Goal: Task Accomplishment & Management: Use online tool/utility

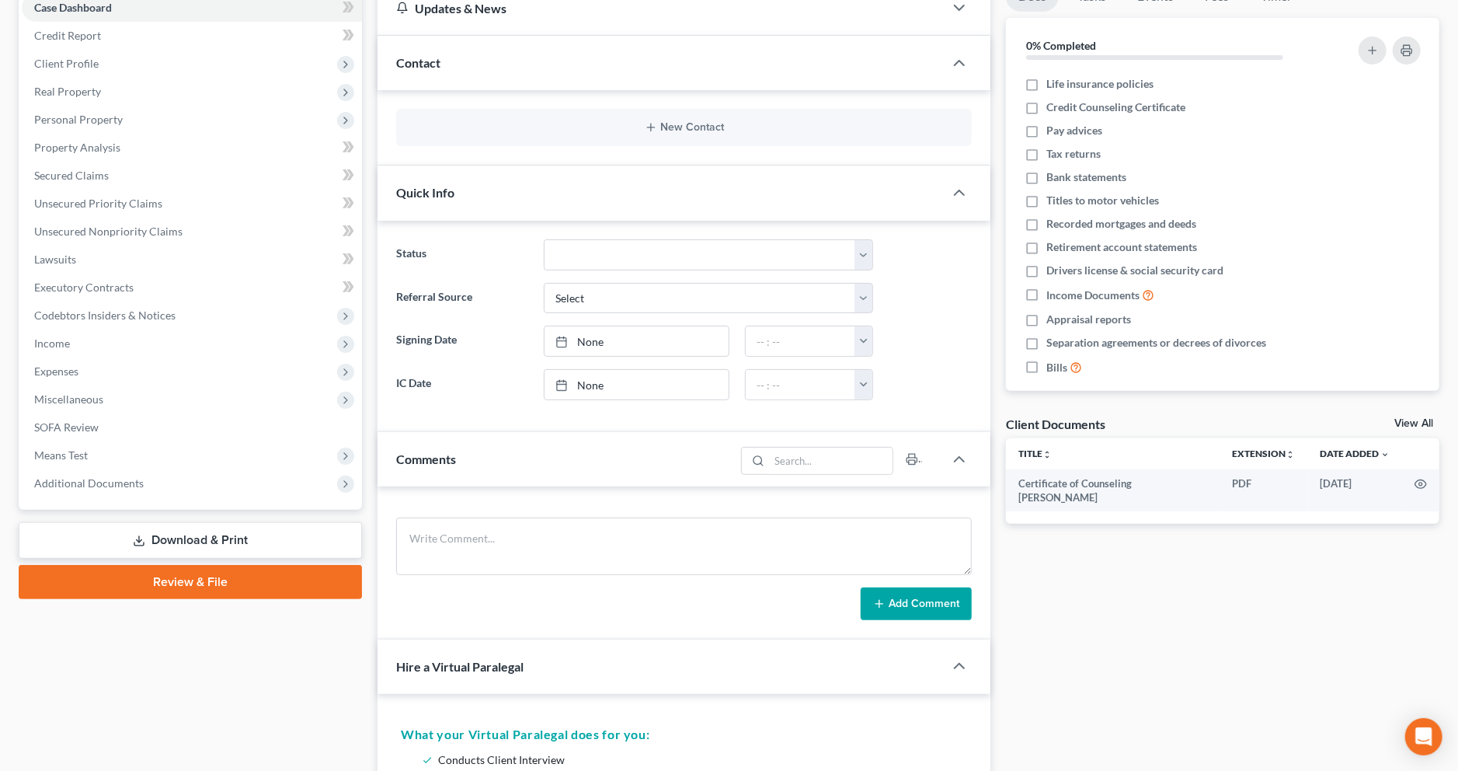
scroll to position [163, 0]
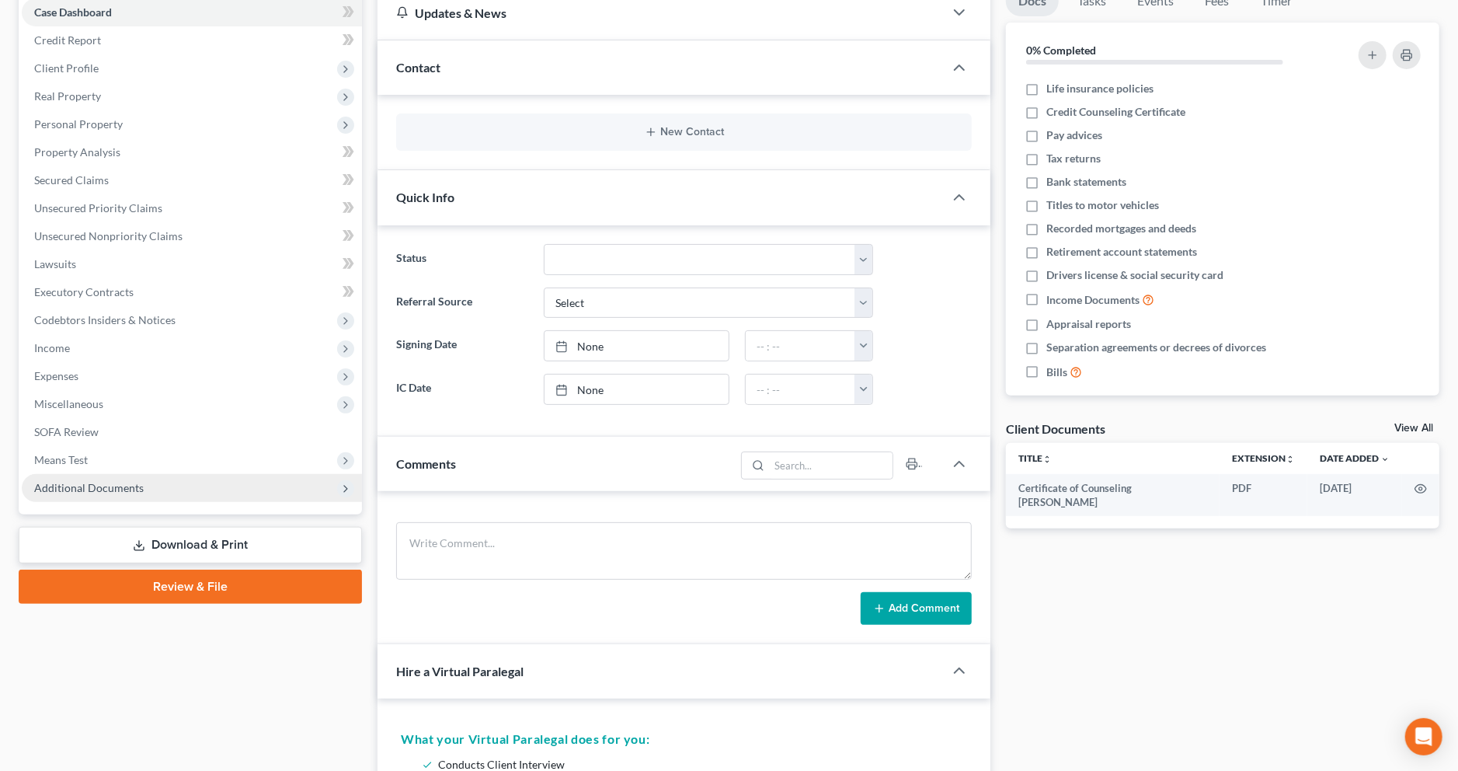
click at [188, 487] on span "Additional Documents" at bounding box center [192, 488] width 340 height 28
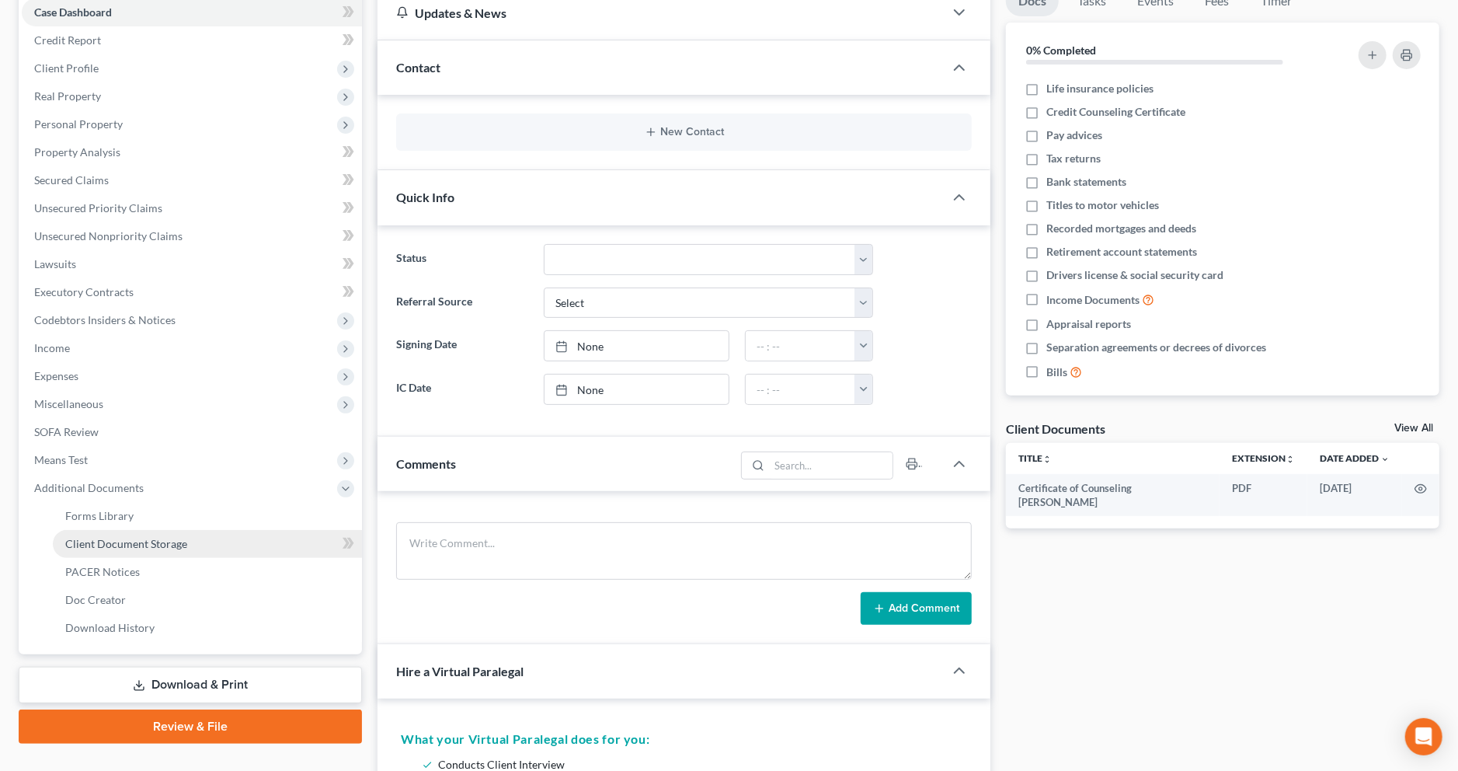
click at [193, 536] on link "Client Document Storage" at bounding box center [207, 544] width 309 height 28
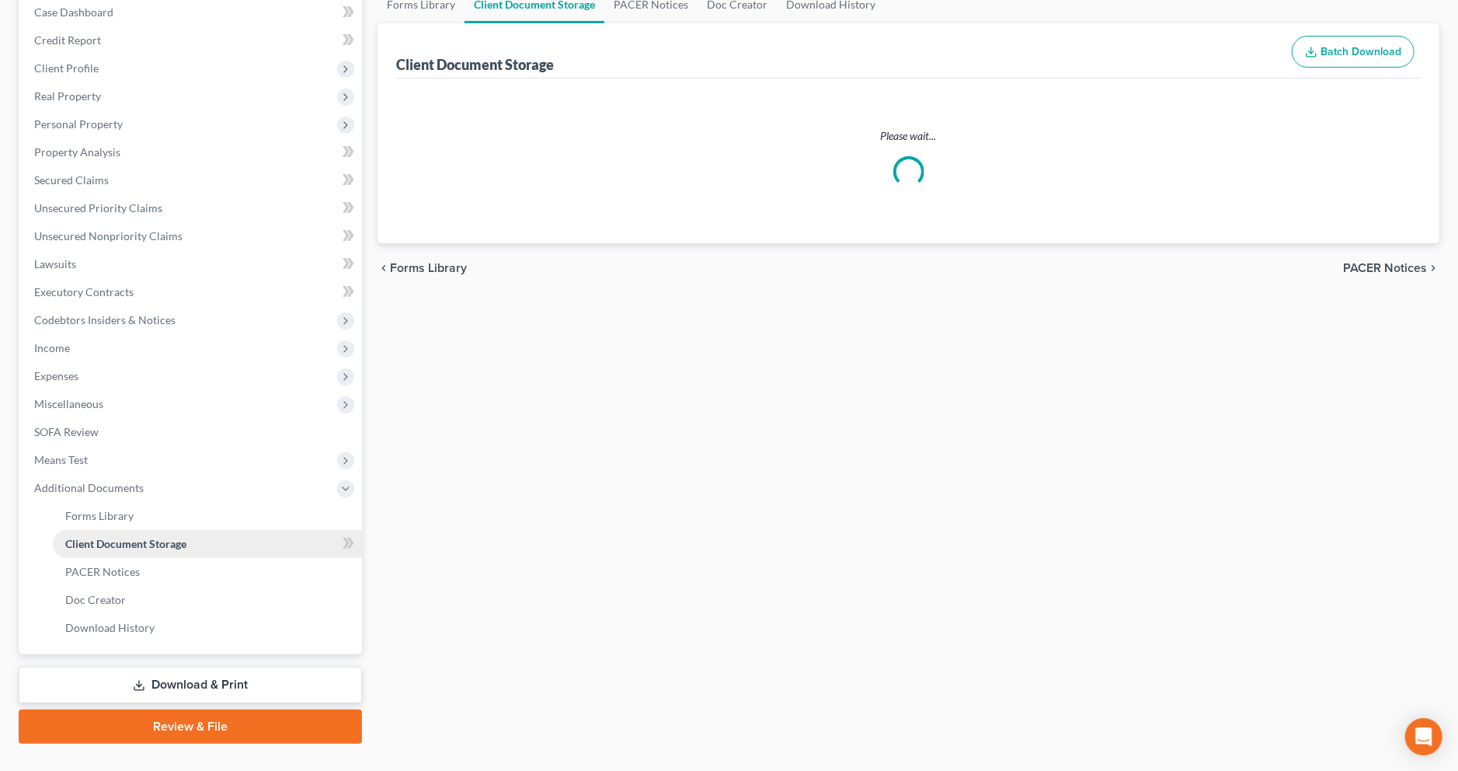
scroll to position [33, 0]
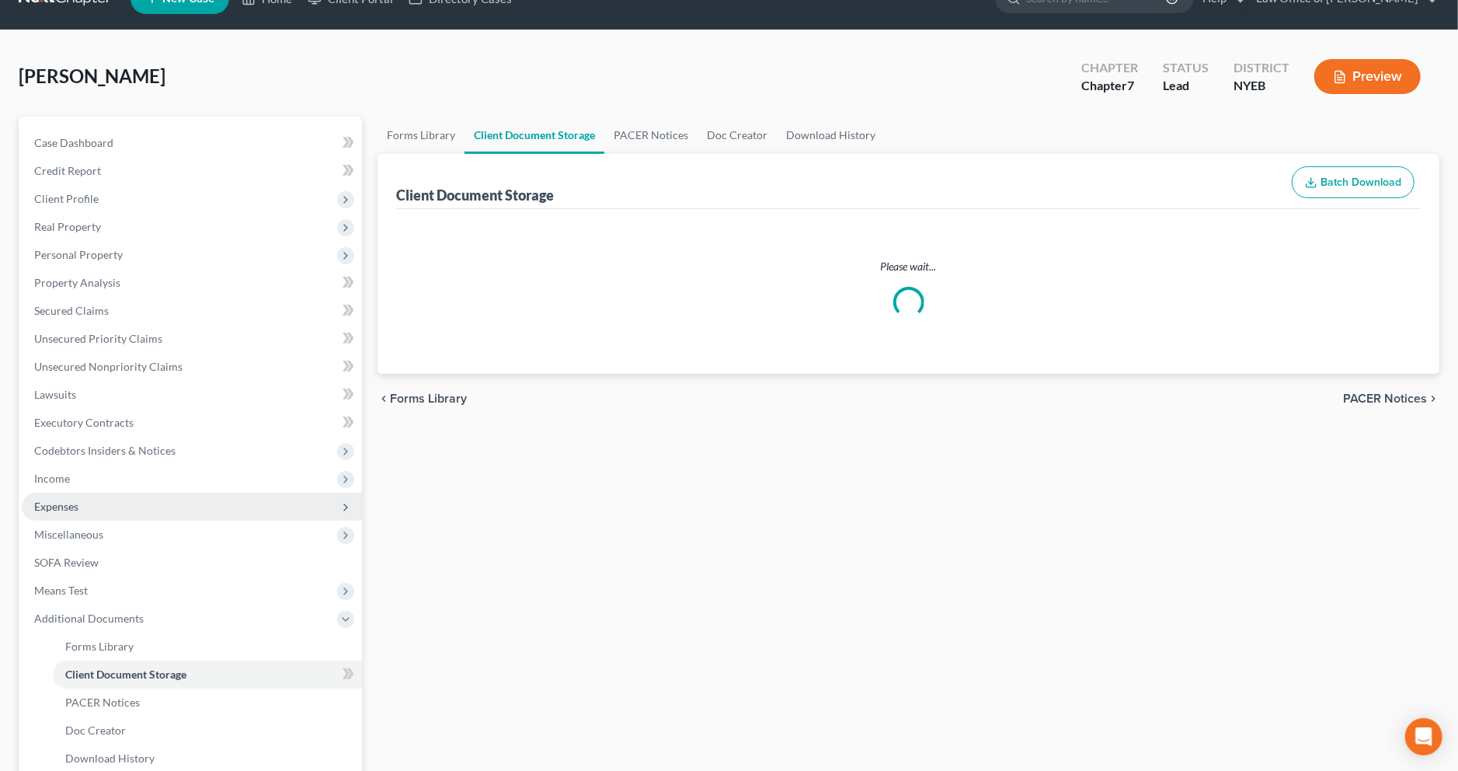
select select "0"
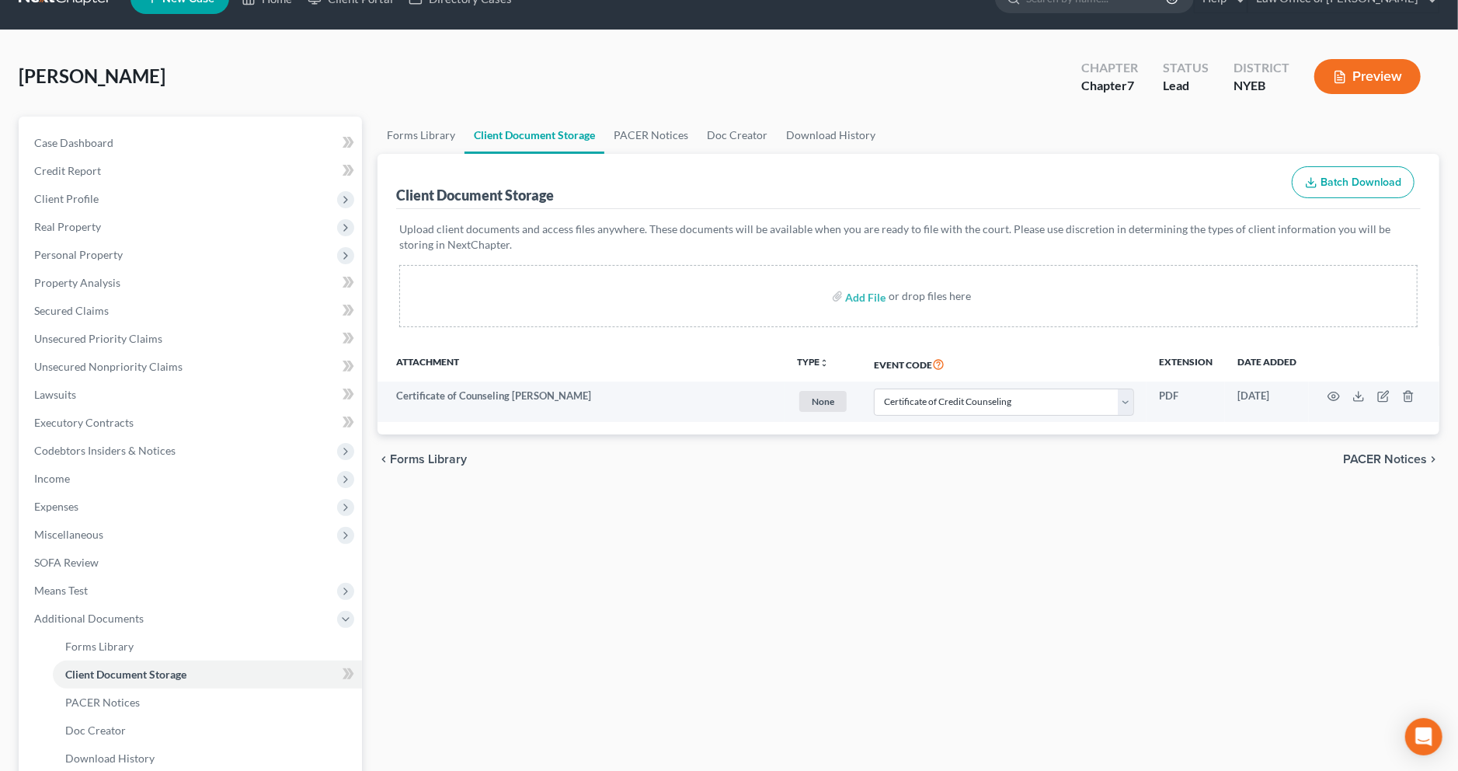
scroll to position [0, 0]
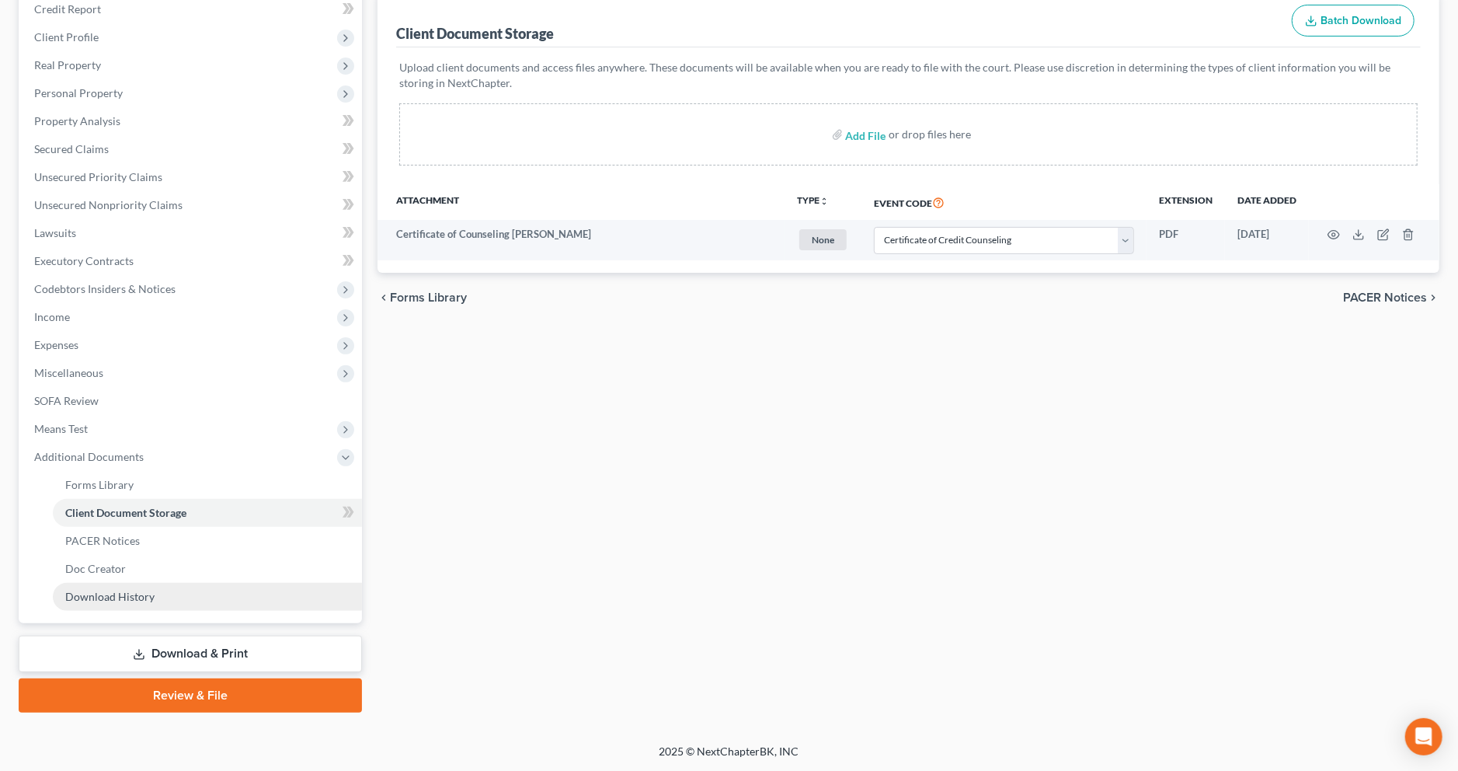
click at [165, 600] on link "Download History" at bounding box center [207, 597] width 309 height 28
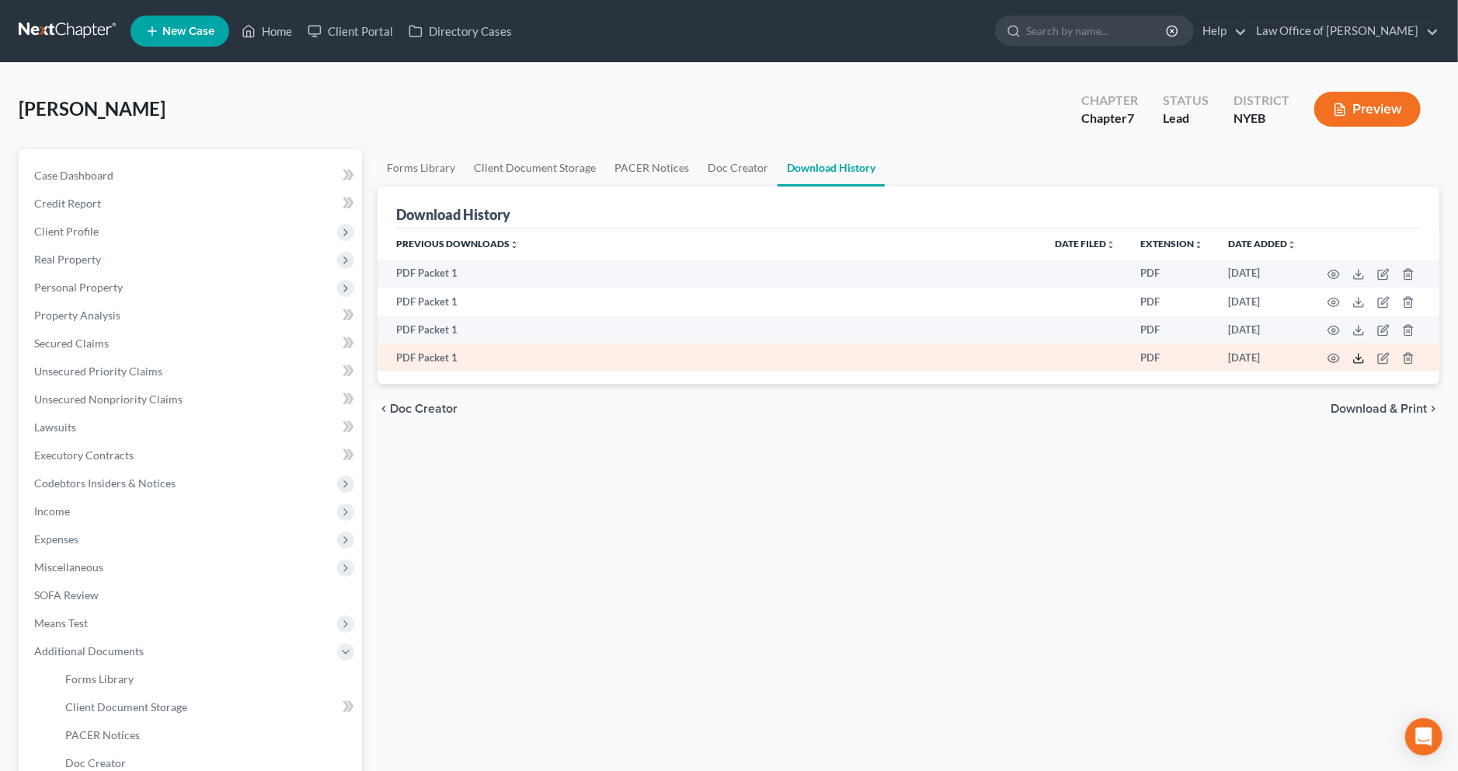
click at [1357, 357] on polyline at bounding box center [1358, 358] width 5 height 2
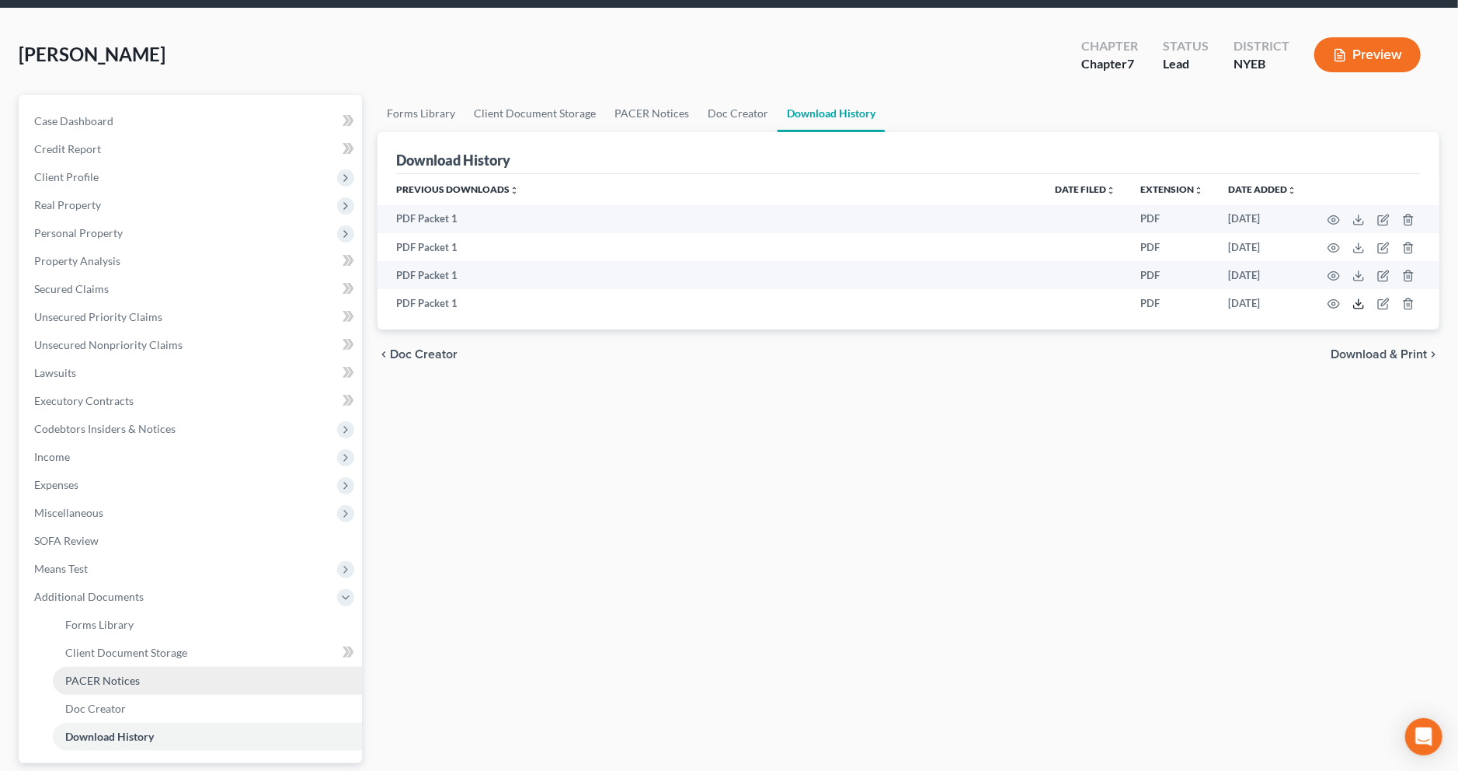
scroll to position [87, 0]
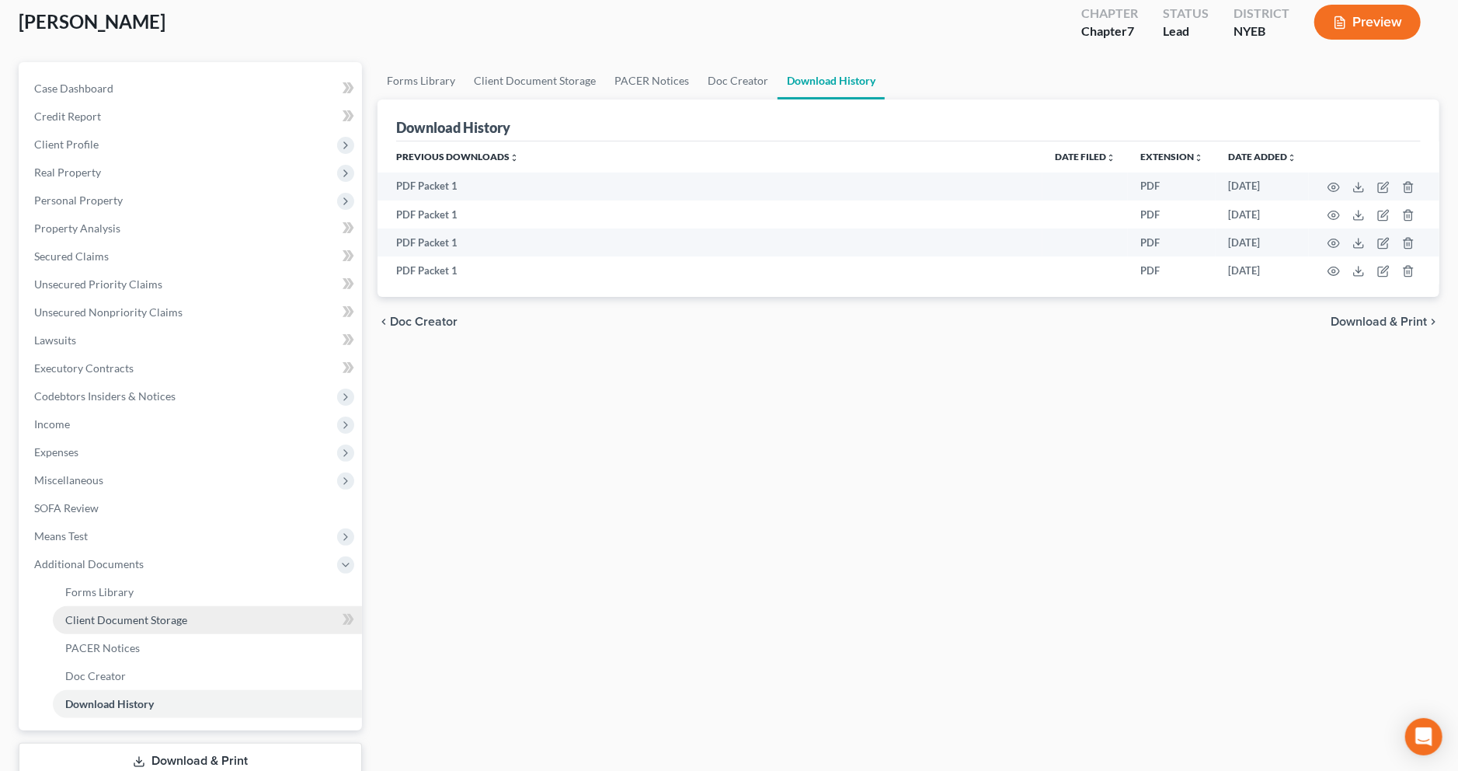
click at [156, 608] on link "Client Document Storage" at bounding box center [207, 620] width 309 height 28
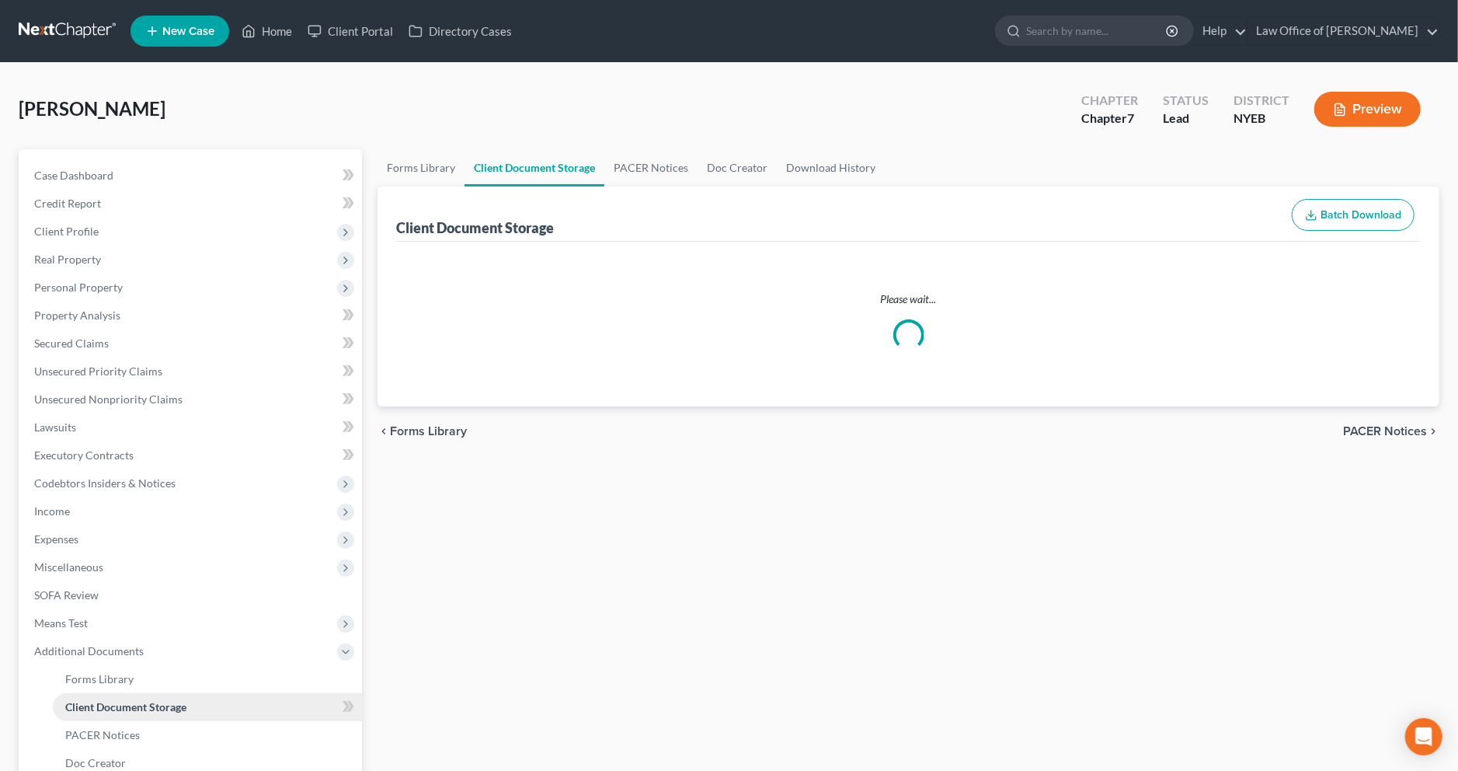
select select "0"
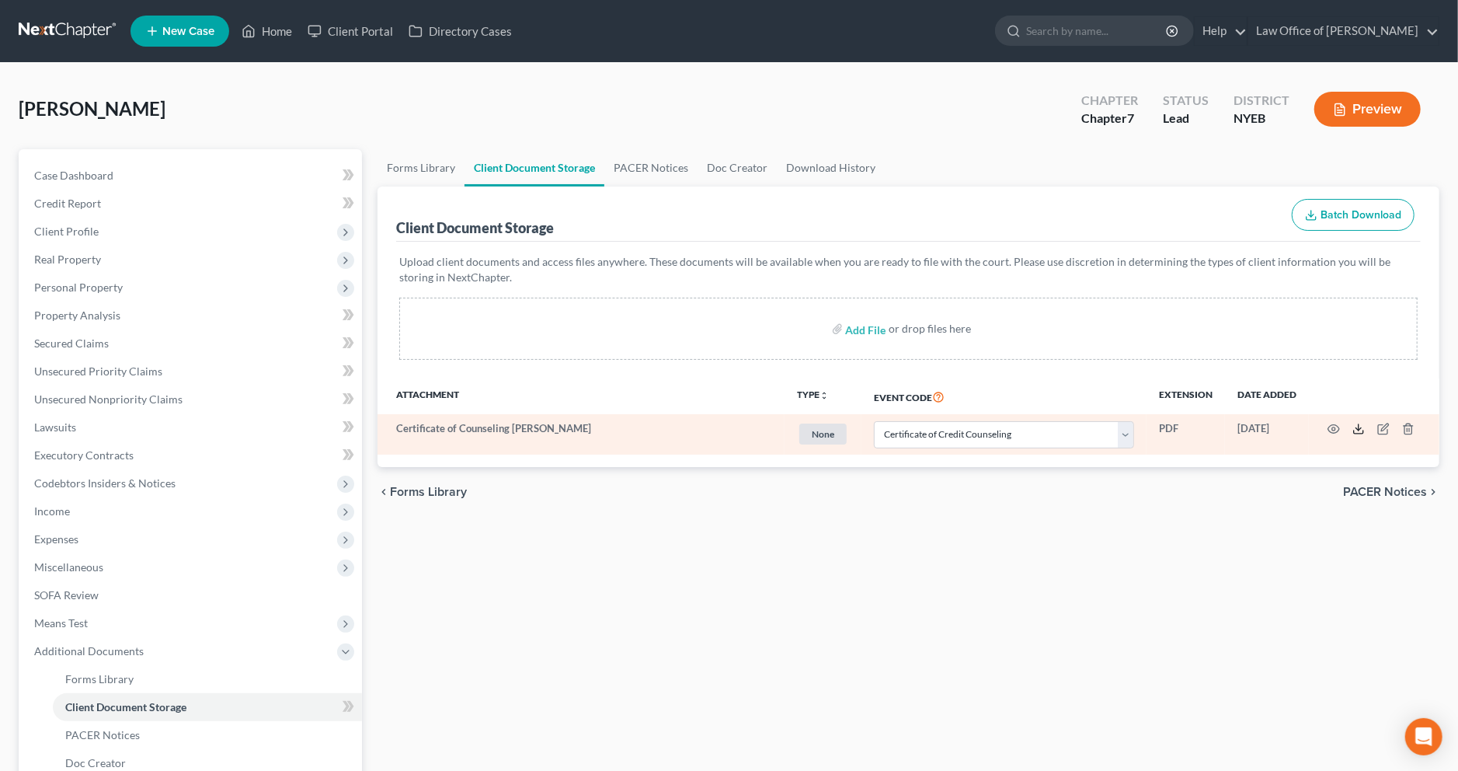
click at [1362, 432] on icon at bounding box center [1358, 429] width 12 height 12
